Goal: Task Accomplishment & Management: Manage account settings

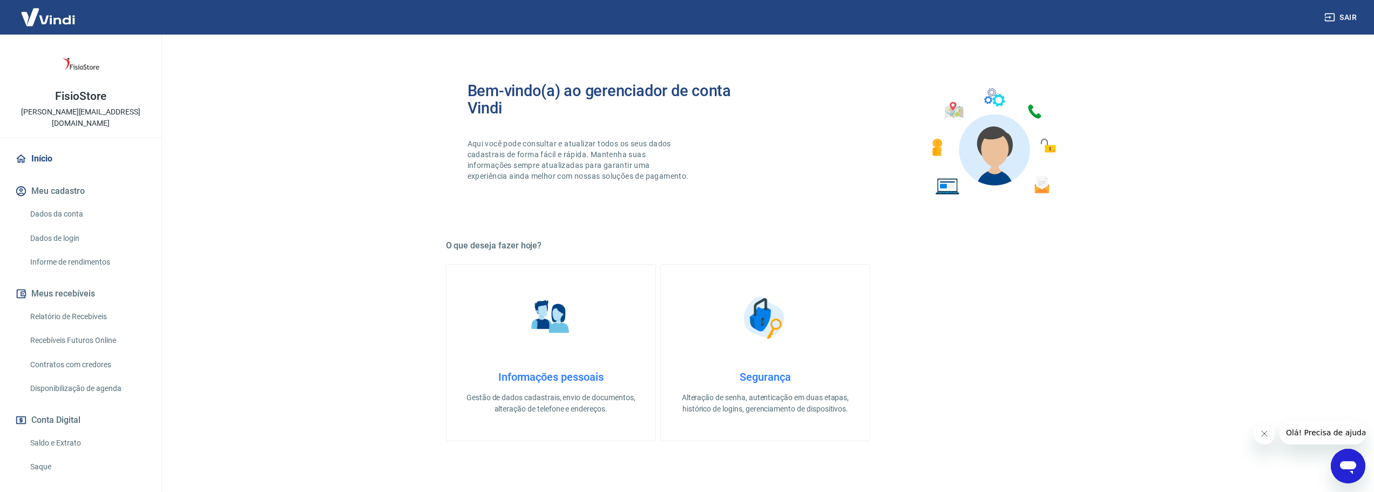
scroll to position [54, 0]
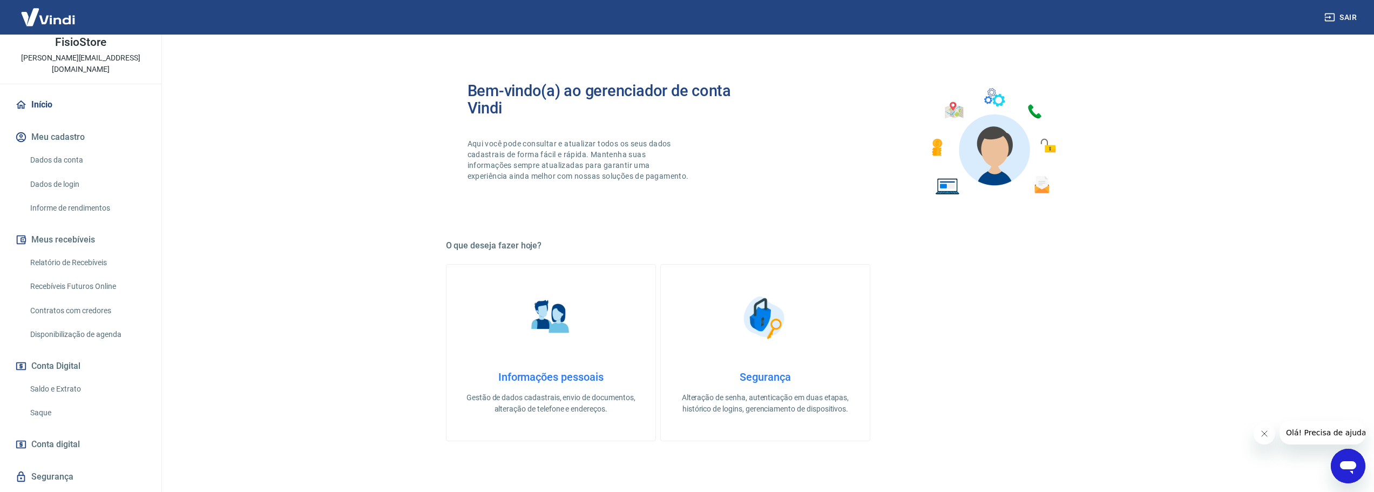
click at [50, 378] on link "Saldo e Extrato" at bounding box center [87, 389] width 123 height 22
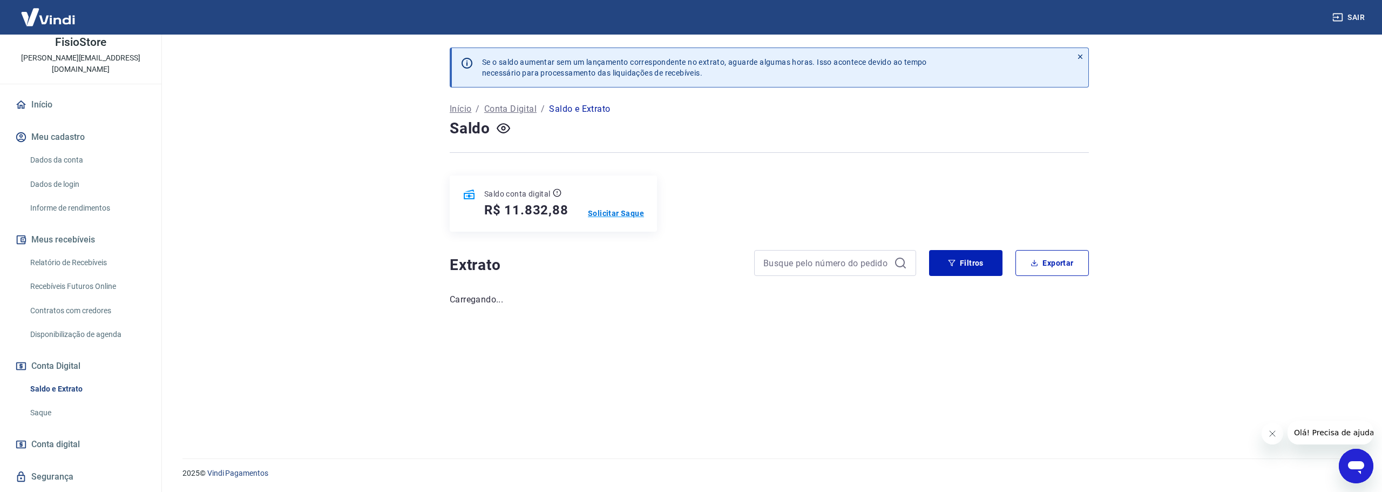
click at [623, 213] on p "Solicitar Saque" at bounding box center [616, 213] width 56 height 11
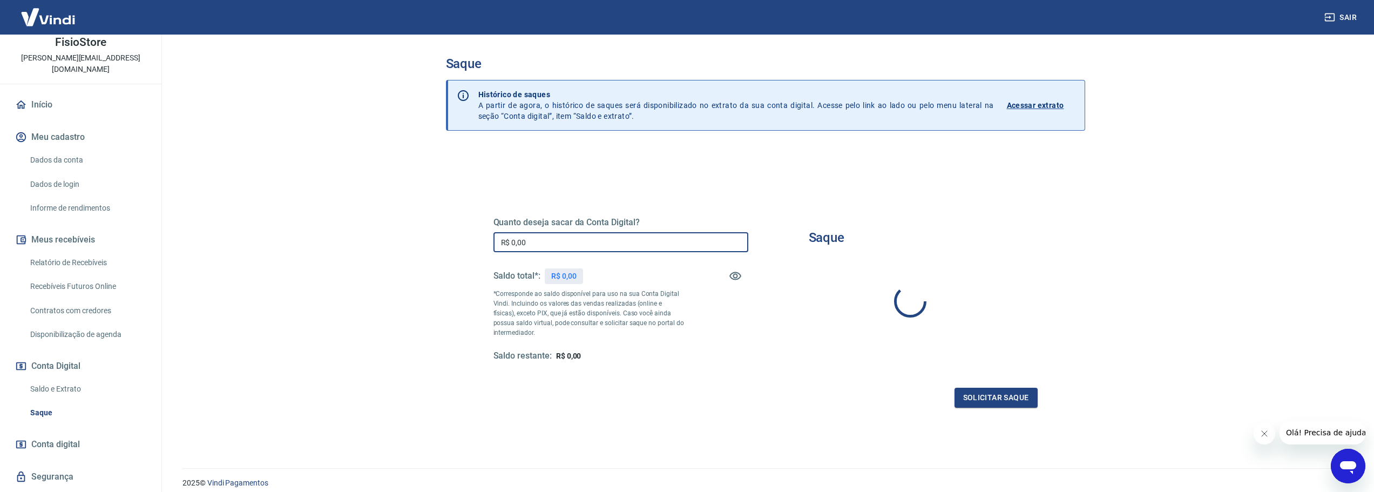
click at [613, 236] on input "R$ 0,00" at bounding box center [620, 242] width 255 height 20
type input "R$ 11.832,88"
click at [1006, 402] on button "Solicitar saque" at bounding box center [995, 397] width 83 height 20
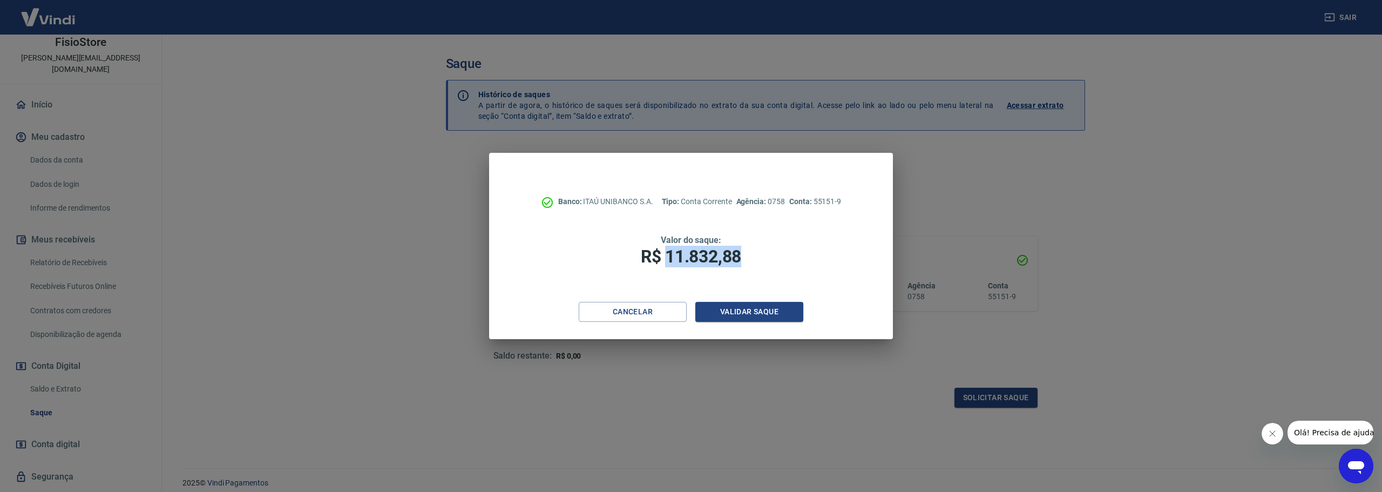
drag, startPoint x: 736, startPoint y: 251, endPoint x: 667, endPoint y: 252, distance: 68.5
click at [667, 252] on h1 "R$ 11.832,88" at bounding box center [690, 257] width 317 height 22
copy span "11.832,88"
click at [760, 306] on button "Validar saque" at bounding box center [749, 312] width 108 height 20
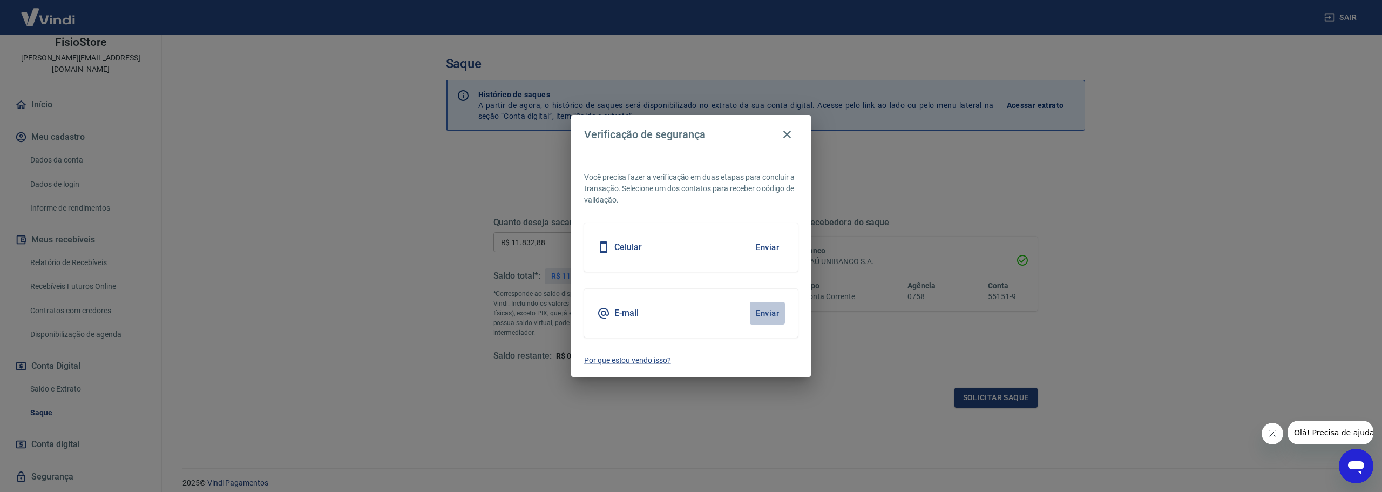
click at [772, 308] on button "Enviar" at bounding box center [767, 313] width 35 height 23
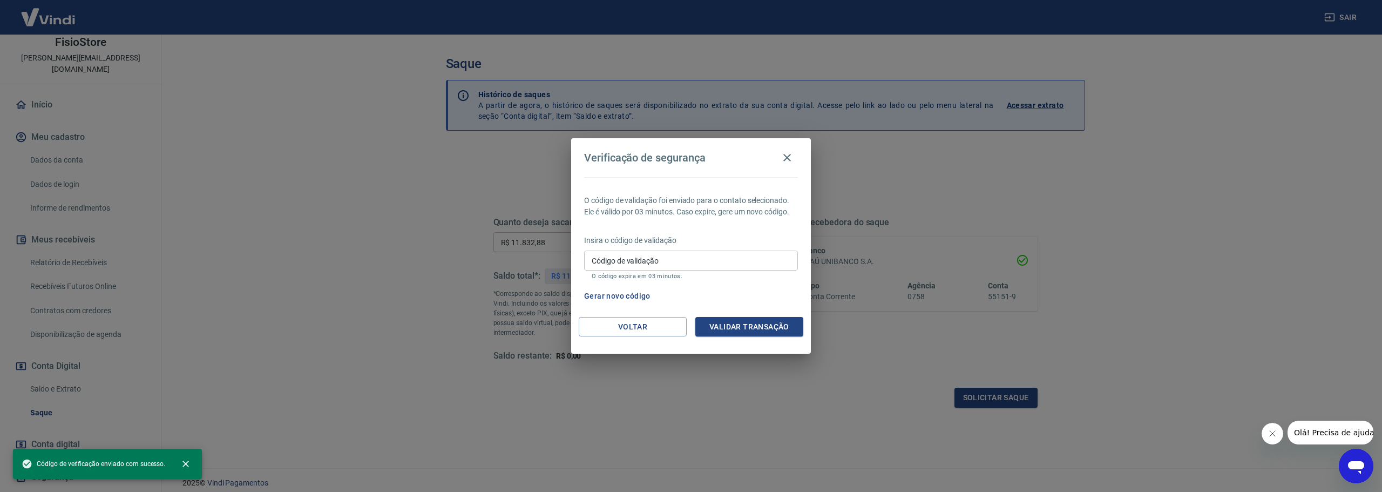
click at [652, 266] on input "Código de validação" at bounding box center [691, 260] width 214 height 20
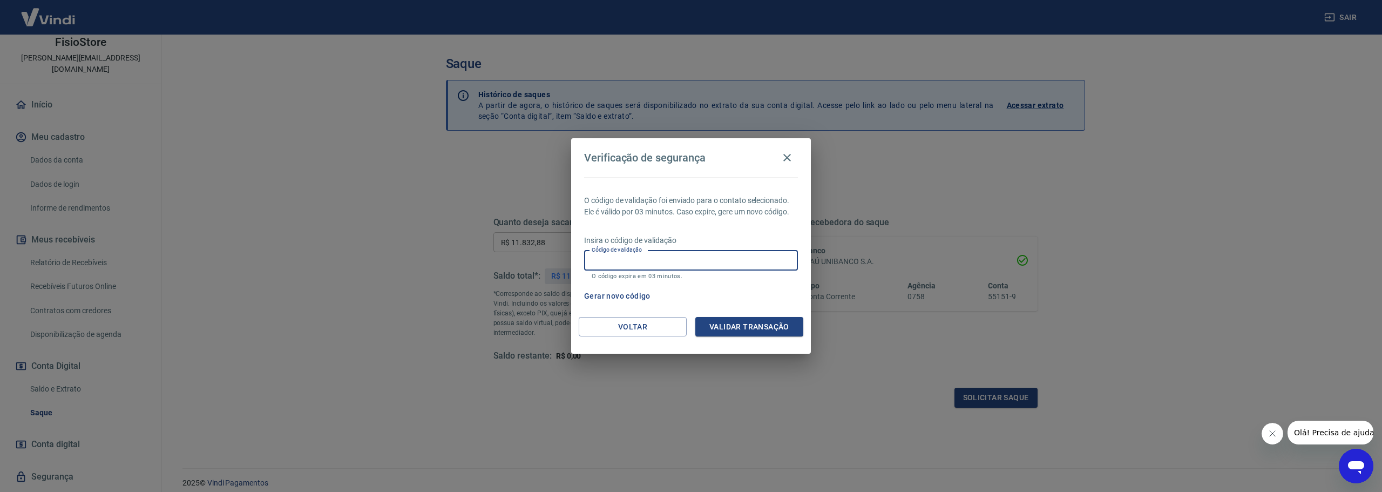
paste input "508385"
type input "508385"
click at [749, 329] on button "Validar transação" at bounding box center [749, 327] width 108 height 20
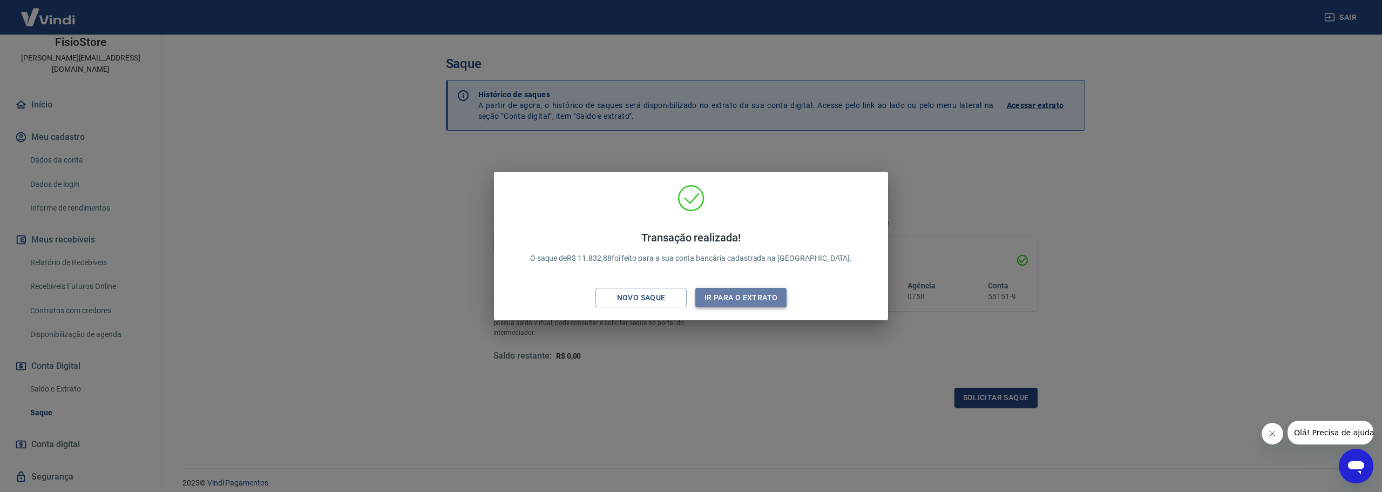
click at [759, 299] on button "Ir para o extrato" at bounding box center [740, 298] width 91 height 20
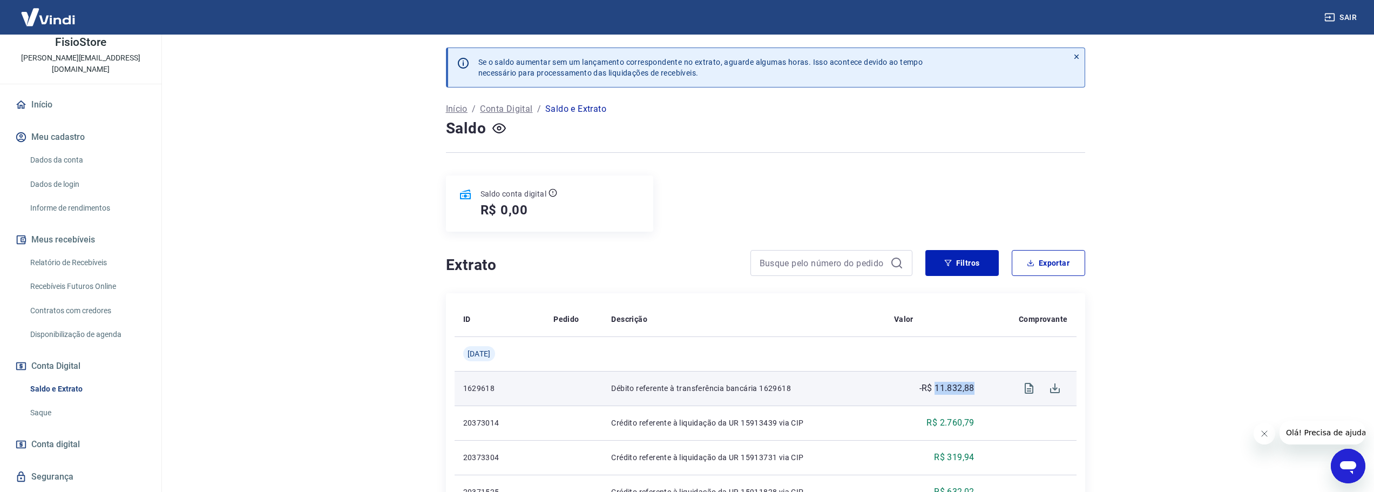
drag, startPoint x: 979, startPoint y: 386, endPoint x: 935, endPoint y: 389, distance: 43.8
click at [935, 389] on td "-R$ 11.832,88" at bounding box center [934, 388] width 98 height 35
copy p "11.832,88"
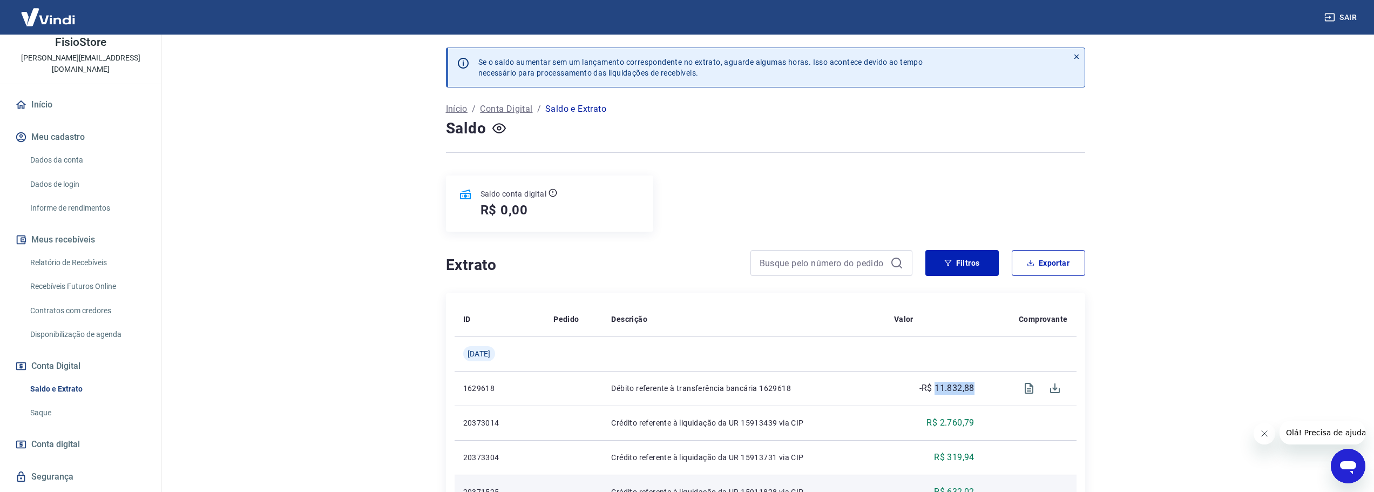
scroll to position [162, 0]
